Goal: Find contact information: Find contact information

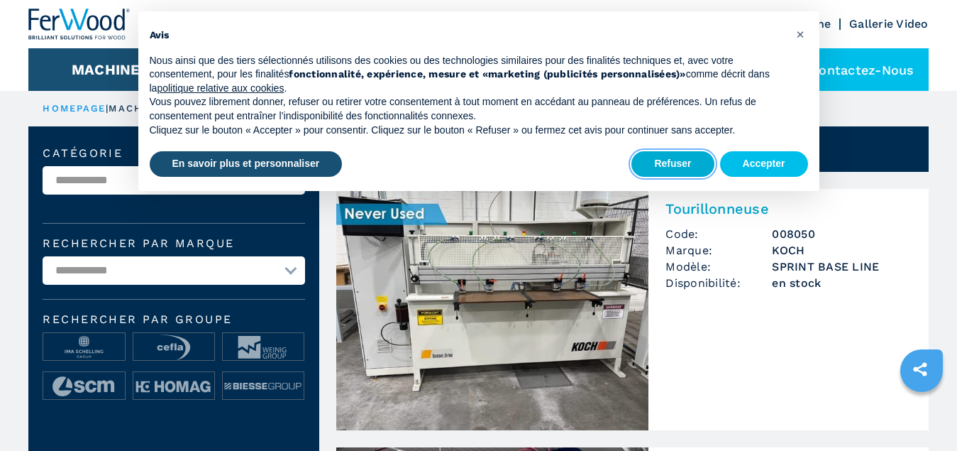
click at [690, 165] on button "Refuser" at bounding box center [673, 164] width 82 height 26
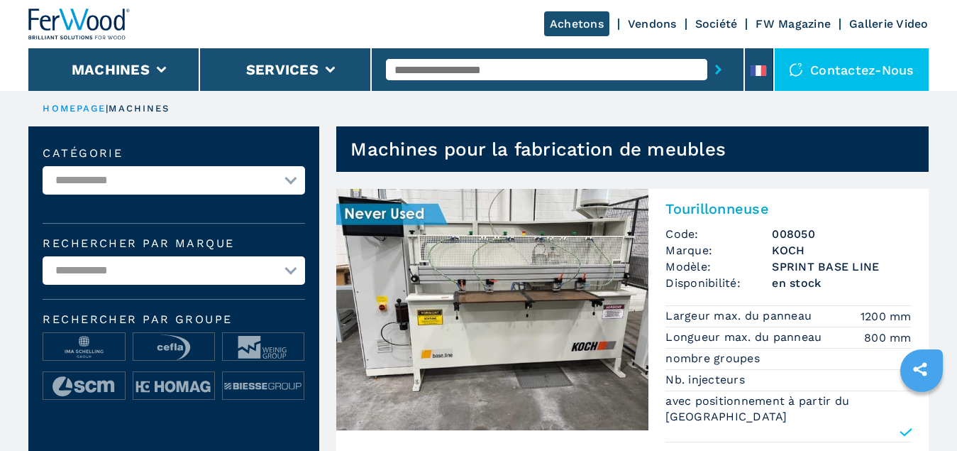
click at [822, 62] on div "Contactez-nous" at bounding box center [852, 69] width 154 height 43
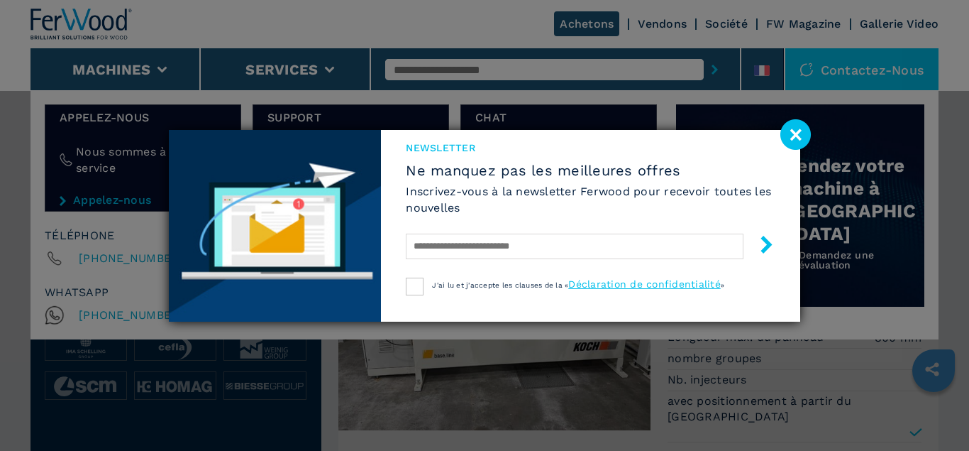
click at [800, 131] on image at bounding box center [796, 134] width 31 height 31
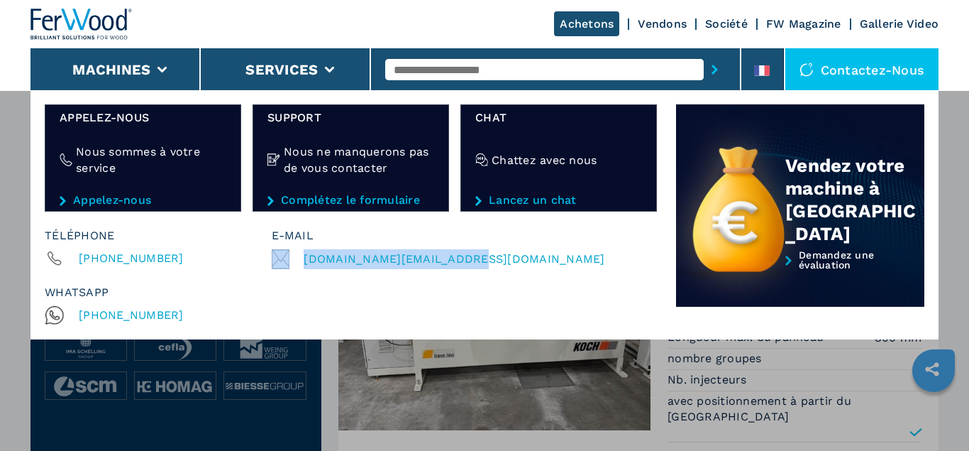
drag, startPoint x: 451, startPoint y: 263, endPoint x: 295, endPoint y: 269, distance: 156.3
click at [295, 269] on div "E-mail [DOMAIN_NAME][EMAIL_ADDRESS][DOMAIN_NAME]" at bounding box center [461, 268] width 379 height 114
copy div "[DOMAIN_NAME][EMAIL_ADDRESS][DOMAIN_NAME]"
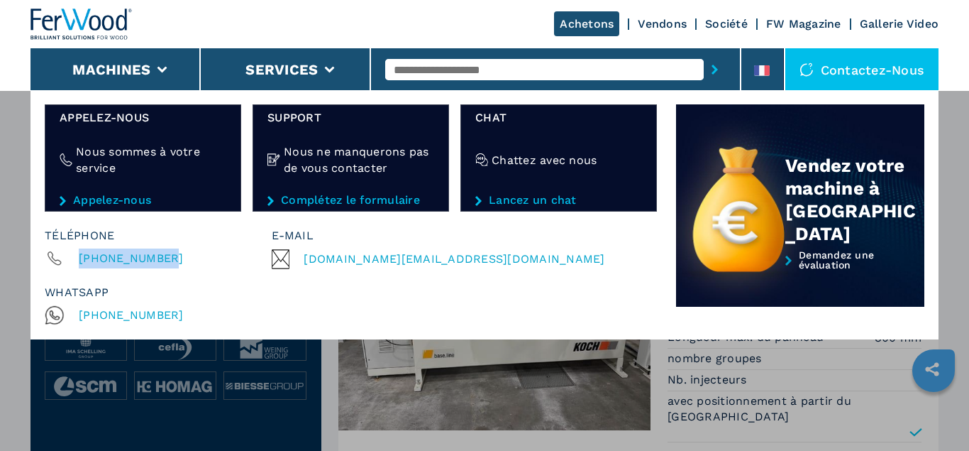
drag, startPoint x: 167, startPoint y: 262, endPoint x: 81, endPoint y: 261, distance: 85.9
click at [81, 261] on div "[PHONE_NUMBER]" at bounding box center [158, 258] width 227 height 20
copy span "[PHONE_NUMBER]"
click at [441, 12] on div "Achetons Vendons Société FW Magazine Gallerie Video" at bounding box center [485, 24] width 908 height 48
